Goal: Task Accomplishment & Management: Manage account settings

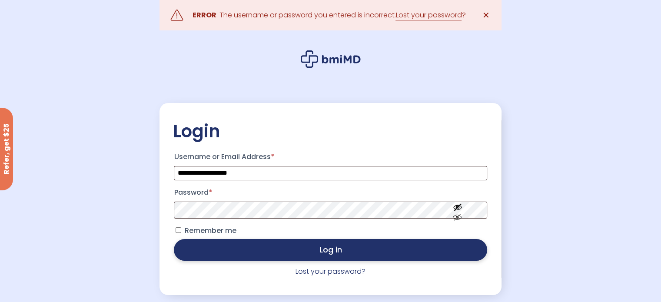
click at [307, 256] on button "Log in" at bounding box center [330, 250] width 313 height 22
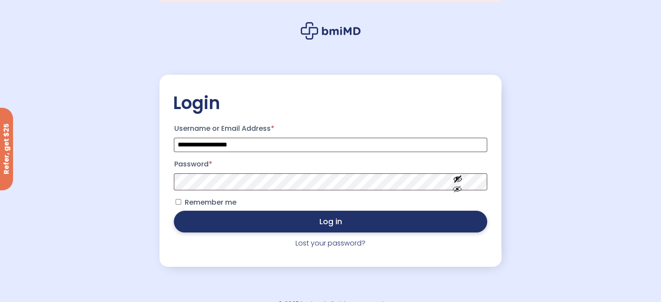
scroll to position [43, 0]
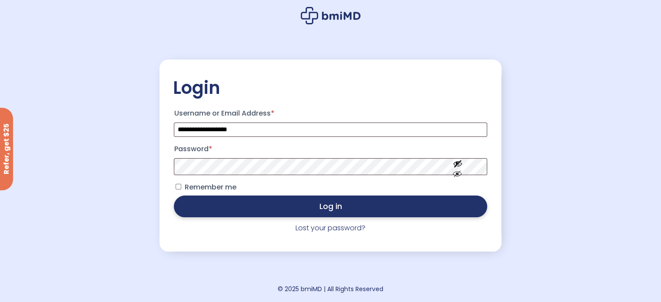
click at [335, 206] on button "Log in" at bounding box center [330, 207] width 313 height 22
